Goal: Task Accomplishment & Management: Use online tool/utility

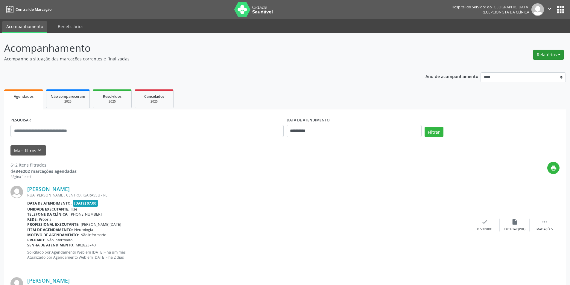
click at [546, 54] on button "Relatórios" at bounding box center [549, 55] width 31 height 10
click at [532, 71] on link "Agendamentos" at bounding box center [532, 67] width 64 height 8
select select "*"
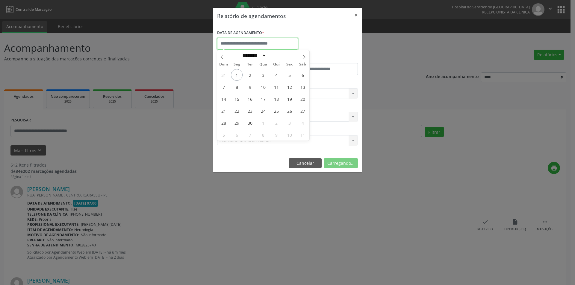
click at [245, 44] on input "text" at bounding box center [257, 44] width 81 height 12
click at [237, 73] on span "1" at bounding box center [237, 75] width 12 height 12
type input "**********"
click at [237, 73] on span "1" at bounding box center [237, 75] width 12 height 12
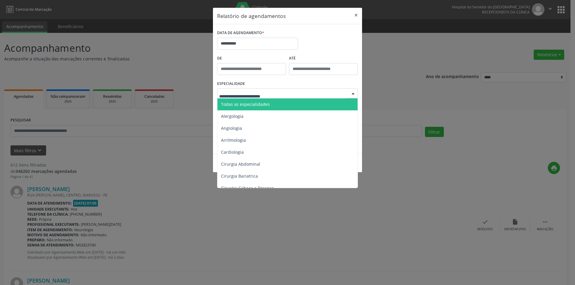
click at [250, 106] on span "Todas as especialidades" at bounding box center [245, 104] width 49 height 6
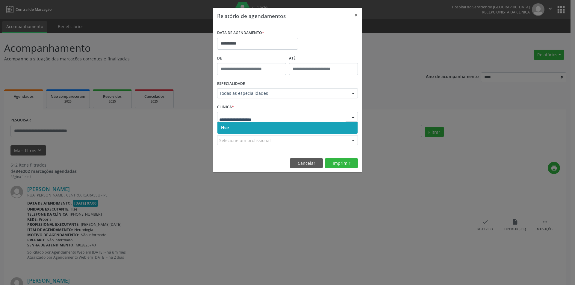
click at [242, 126] on span "Hse" at bounding box center [287, 128] width 140 height 12
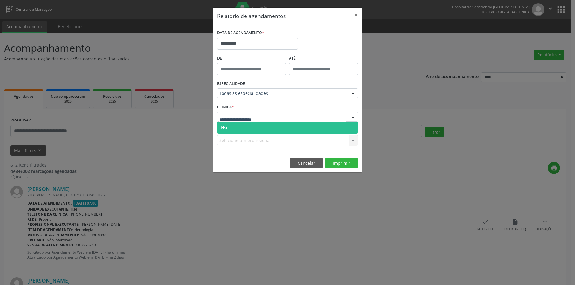
click at [241, 128] on span "Hse" at bounding box center [287, 128] width 140 height 12
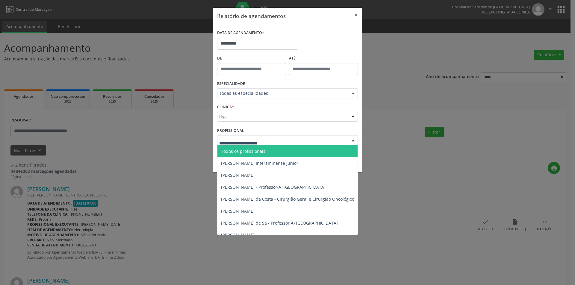
click at [239, 151] on span "Todos os profissionais" at bounding box center [243, 152] width 44 height 6
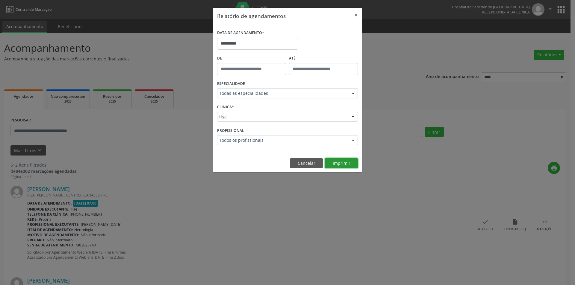
click at [345, 163] on button "Imprimir" at bounding box center [341, 163] width 33 height 10
